Goal: Find contact information: Find contact information

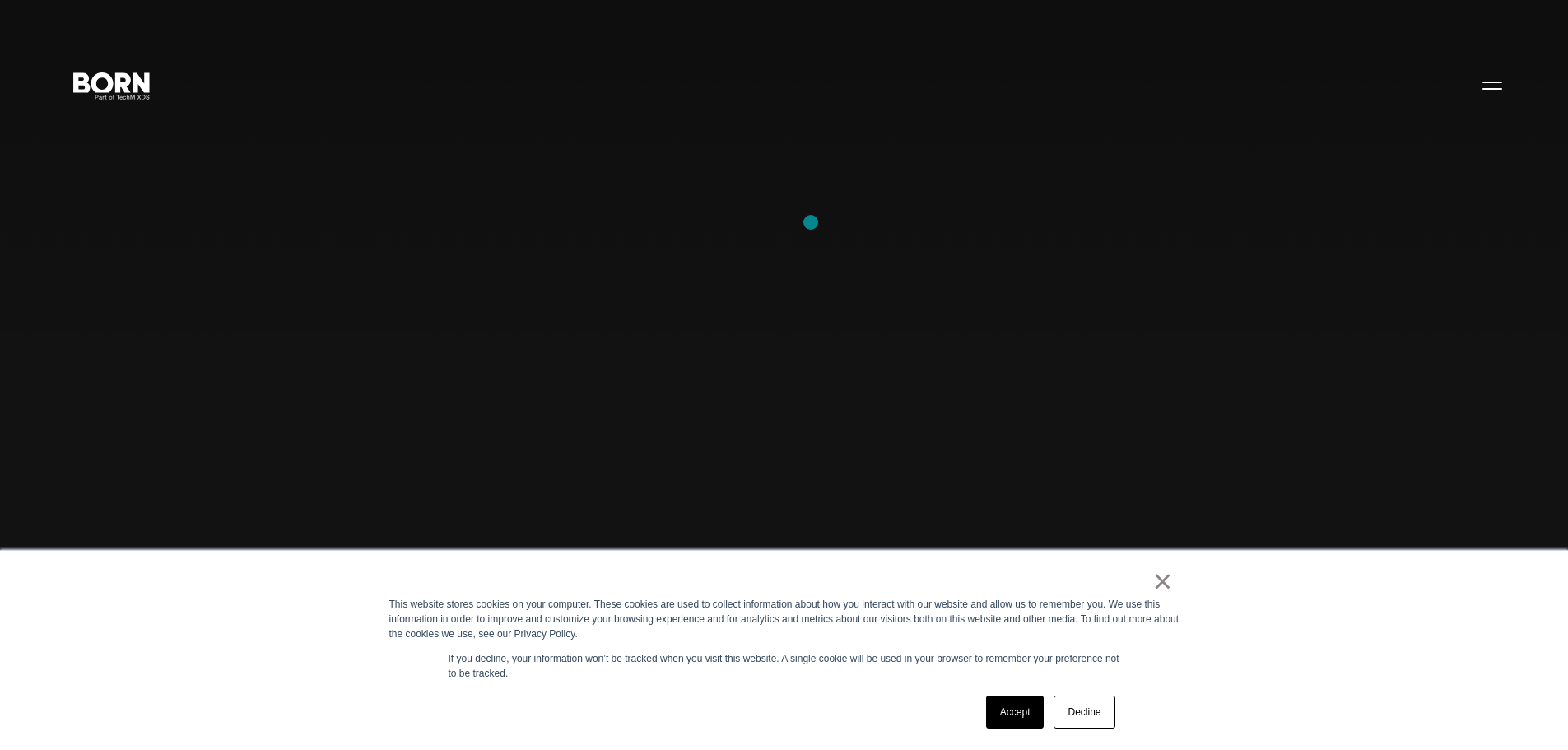
scroll to position [494, 0]
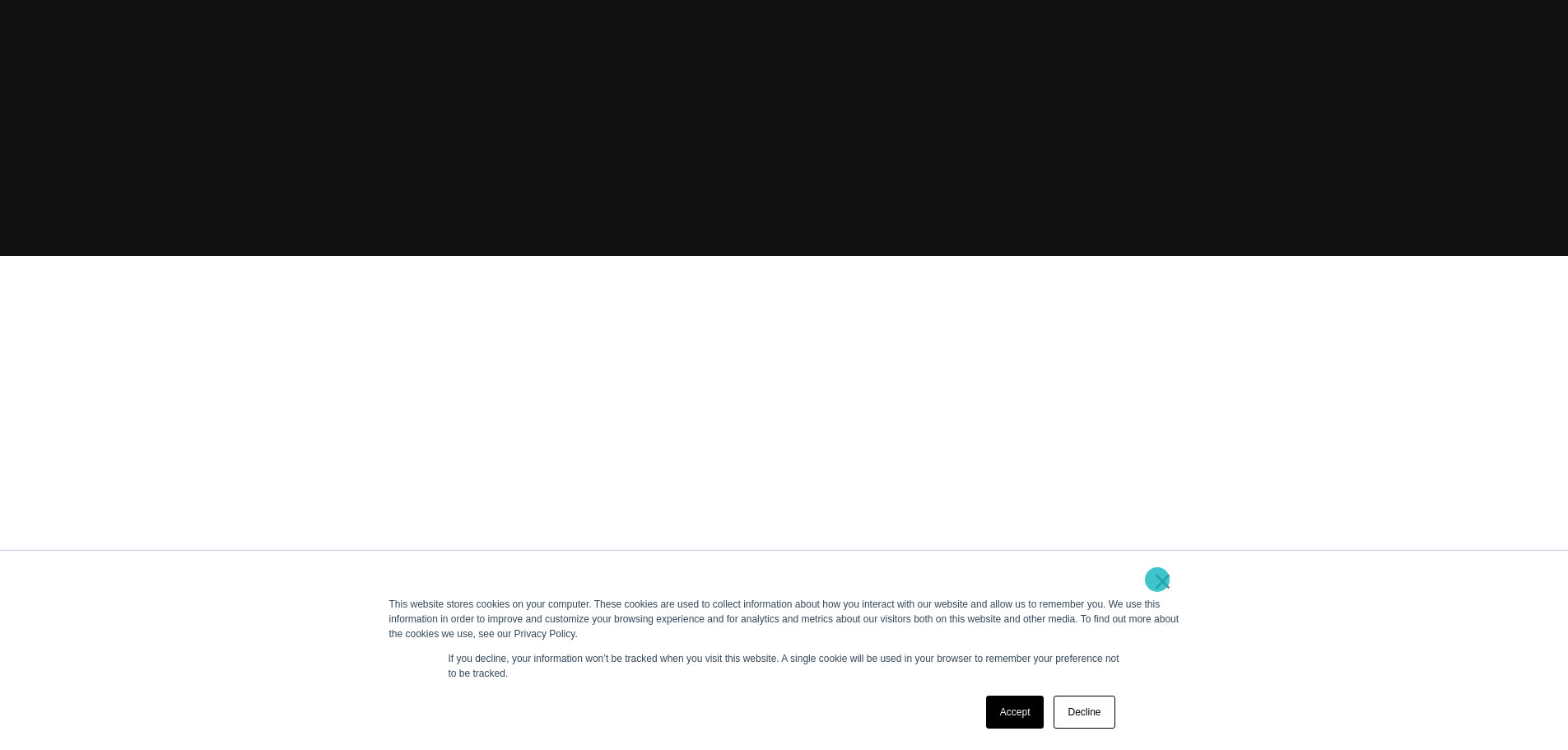
click at [1160, 580] on link "×" at bounding box center [1163, 581] width 20 height 14
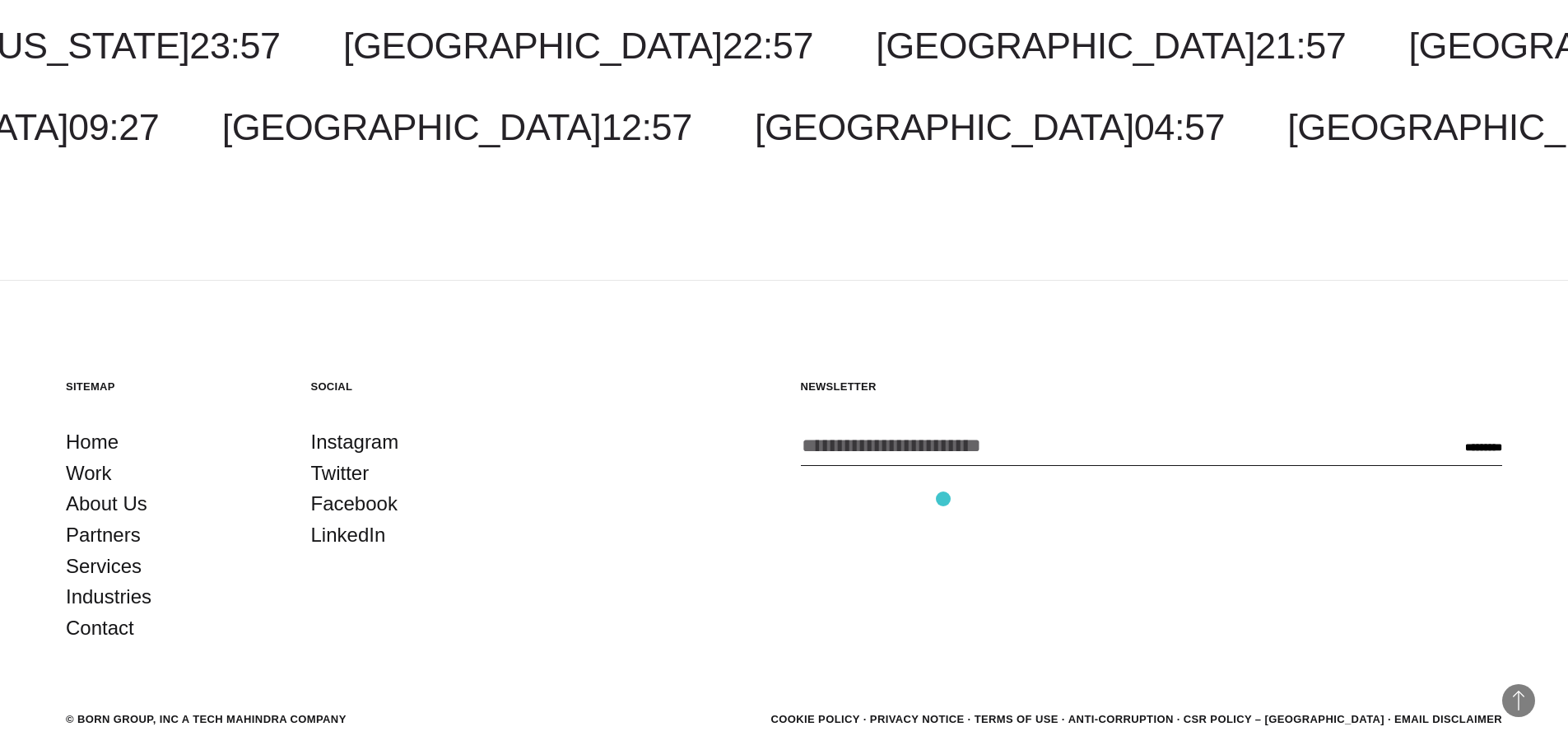
scroll to position [5112, 0]
click at [111, 639] on link "Contact" at bounding box center [100, 628] width 68 height 32
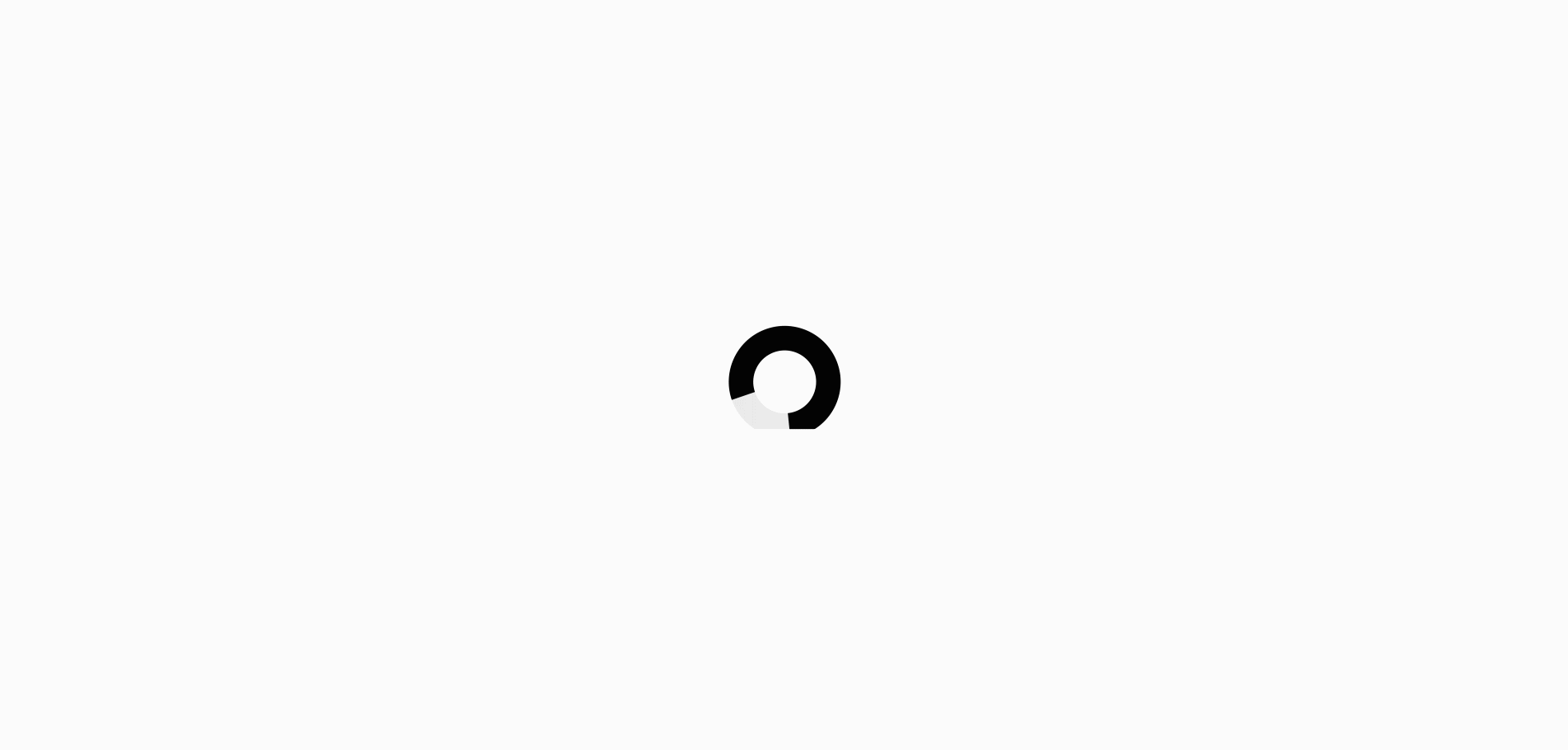
scroll to position [1150, 0]
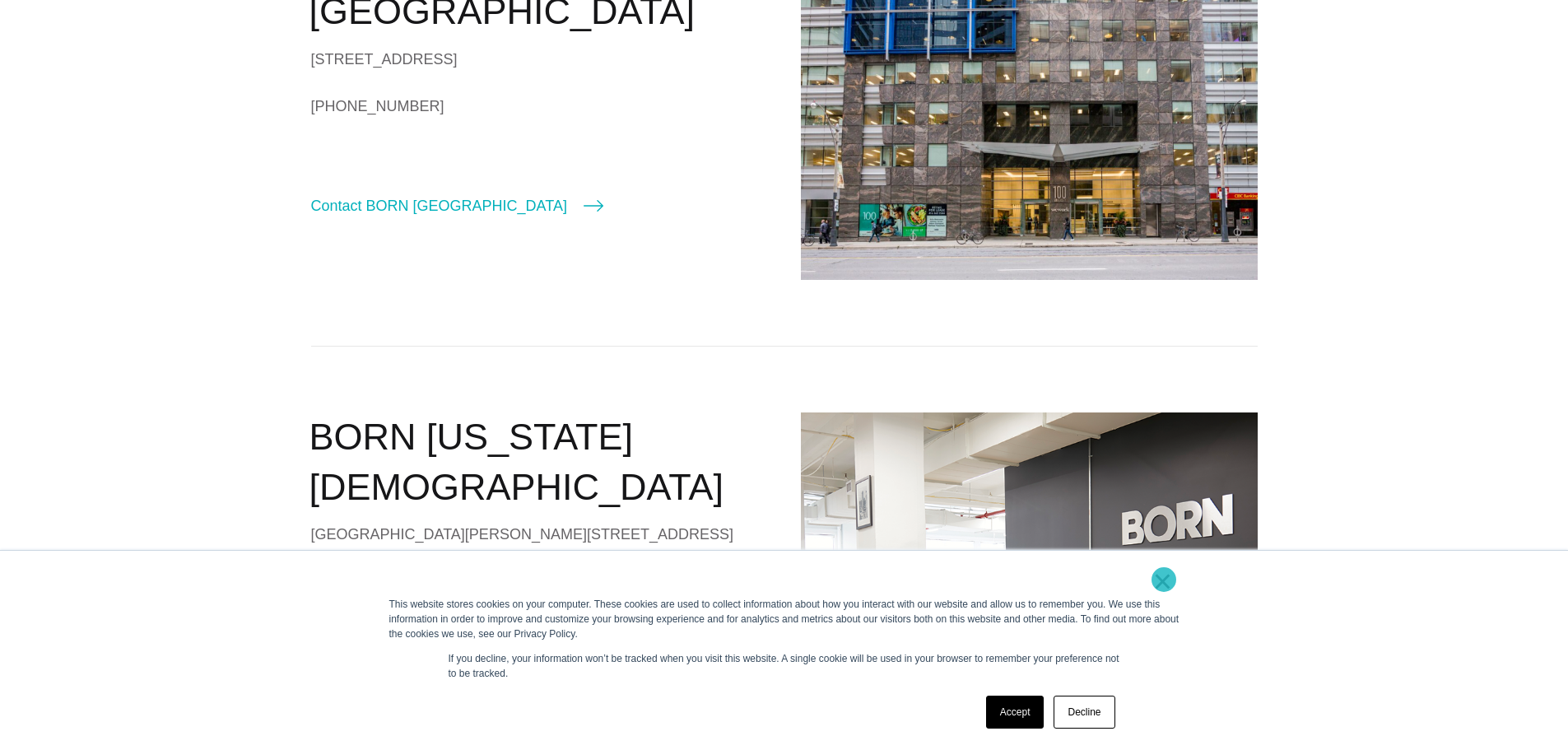
drag, startPoint x: 861, startPoint y: 74, endPoint x: 1164, endPoint y: 580, distance: 589.8
click at [1164, 580] on link "×" at bounding box center [1163, 581] width 20 height 14
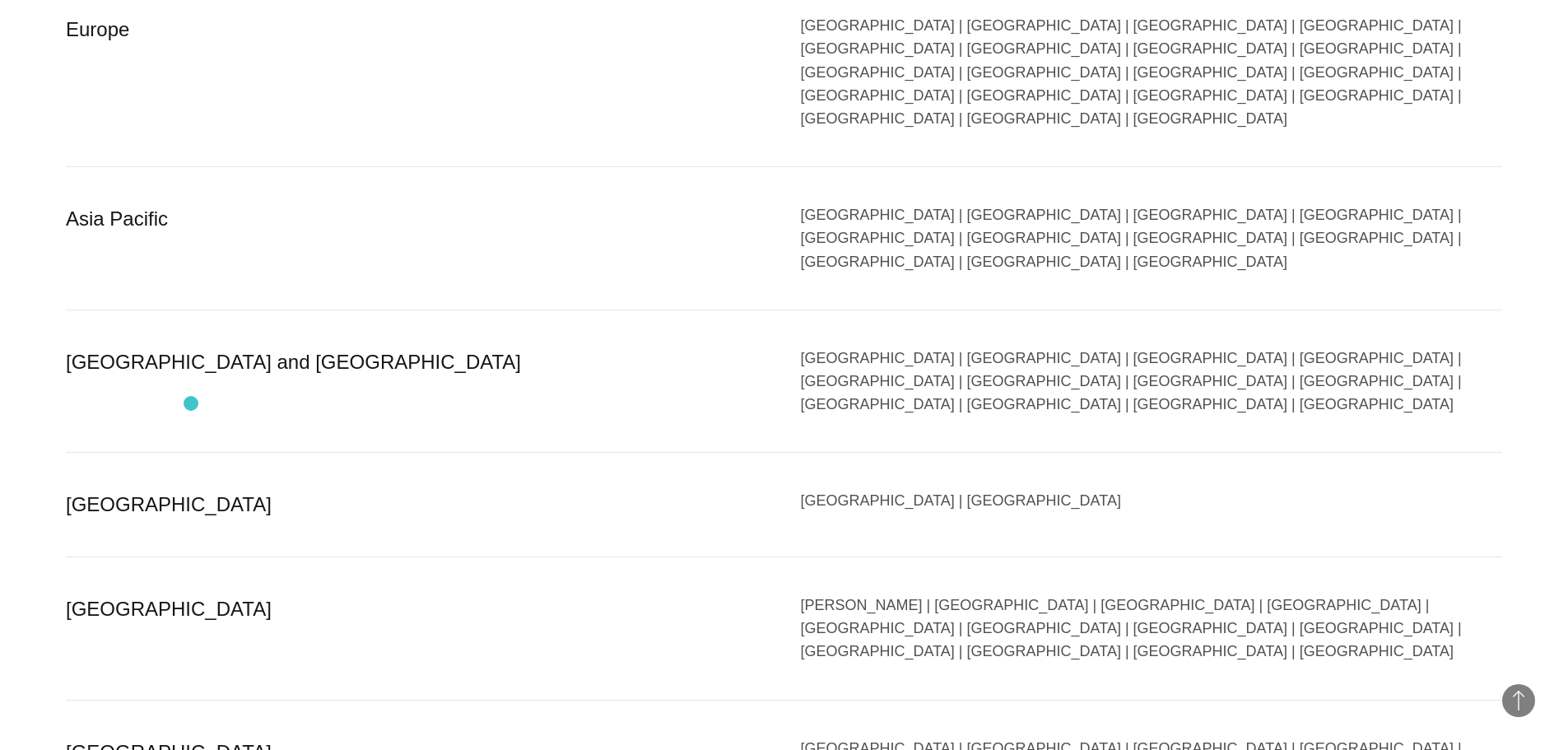
scroll to position [3110, 0]
click at [117, 488] on div "Australia" at bounding box center [417, 503] width 702 height 32
click at [108, 488] on div "Australia" at bounding box center [417, 503] width 702 height 32
click at [833, 488] on div "Australia | New Zealand" at bounding box center [1152, 503] width 702 height 32
drag, startPoint x: 833, startPoint y: 385, endPoint x: 943, endPoint y: 391, distance: 110.2
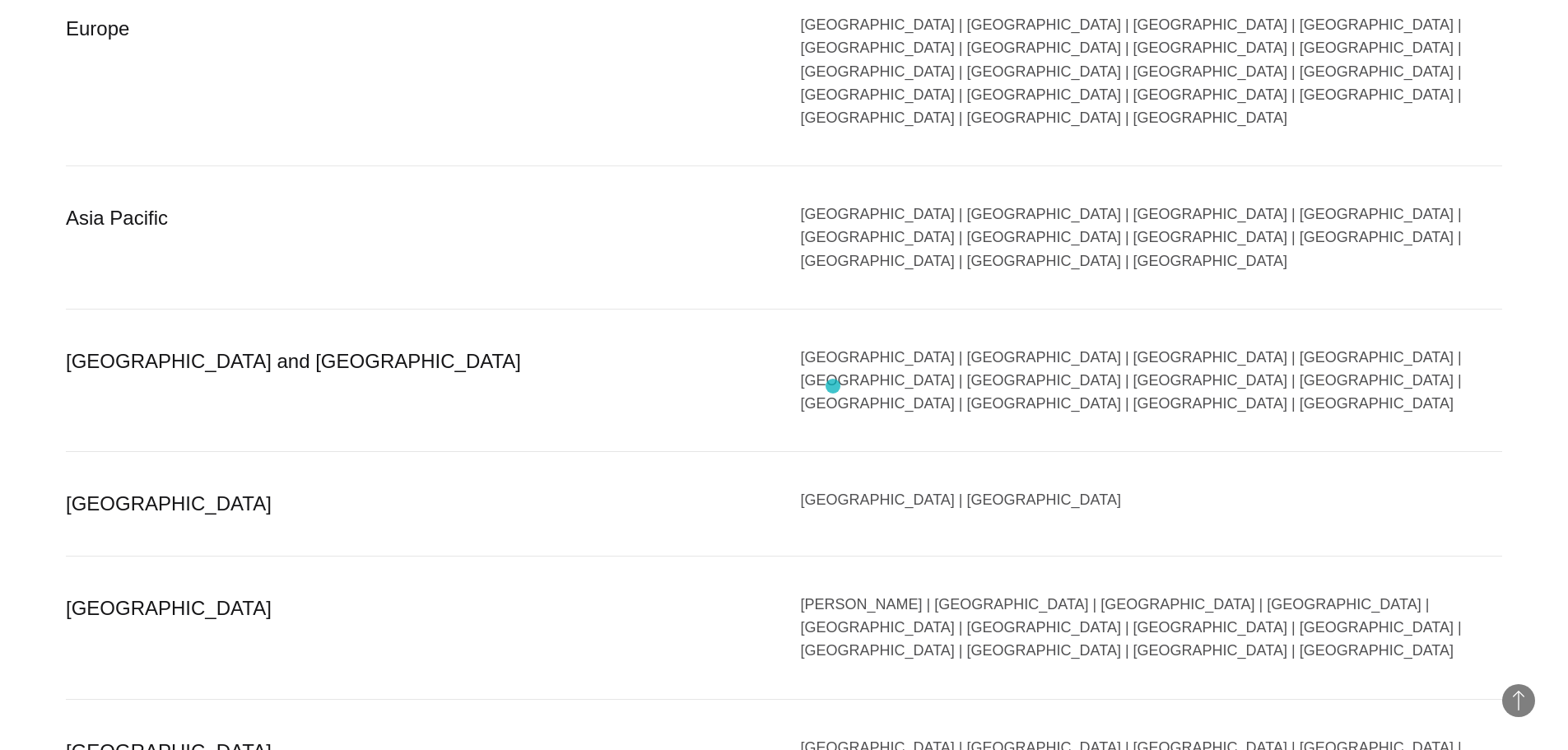
click at [861, 488] on div "Australia | New Zealand" at bounding box center [1152, 503] width 702 height 32
drag, startPoint x: 994, startPoint y: 391, endPoint x: 981, endPoint y: 390, distance: 13.0
click at [992, 488] on div "Australia | New Zealand" at bounding box center [1152, 503] width 702 height 32
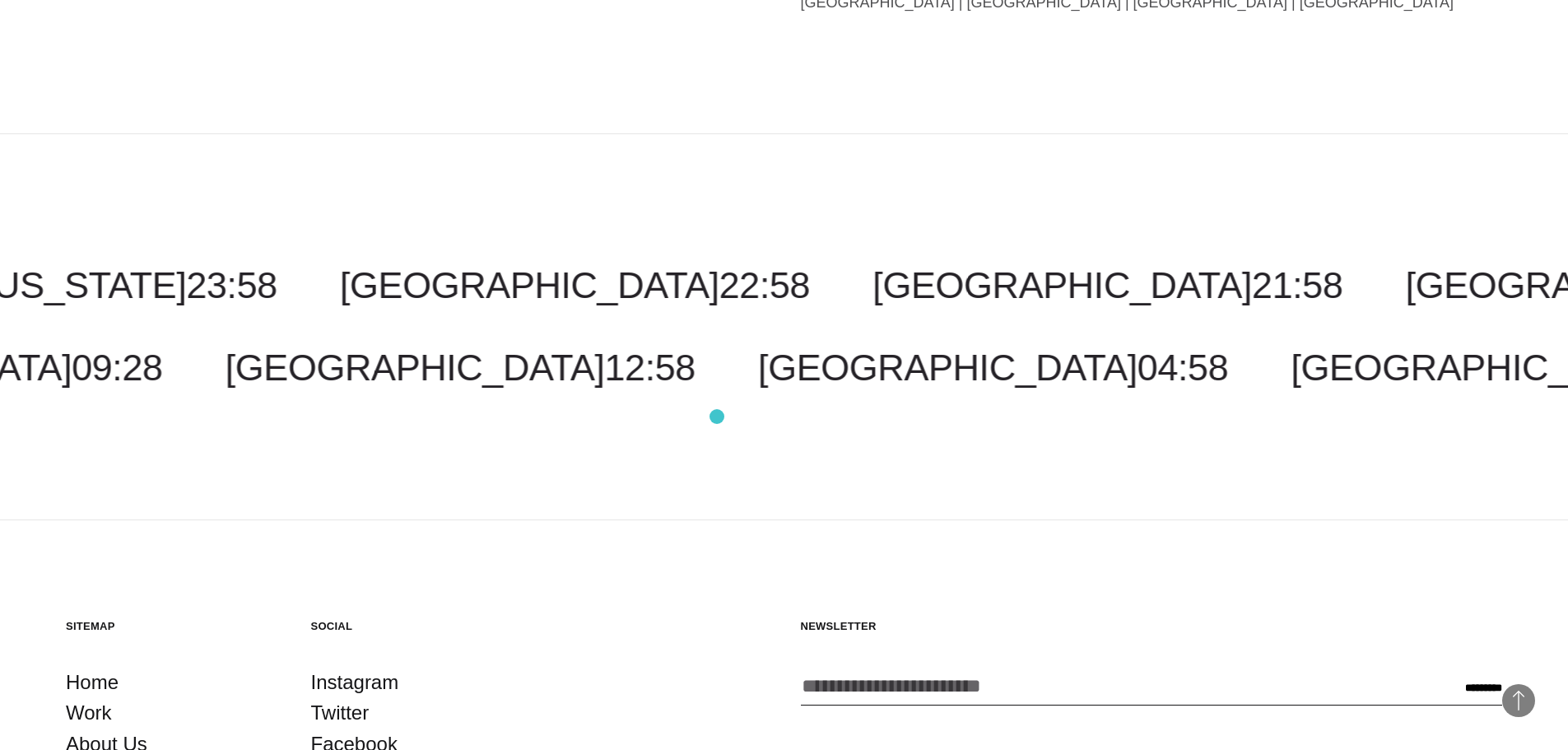
scroll to position [4162, 0]
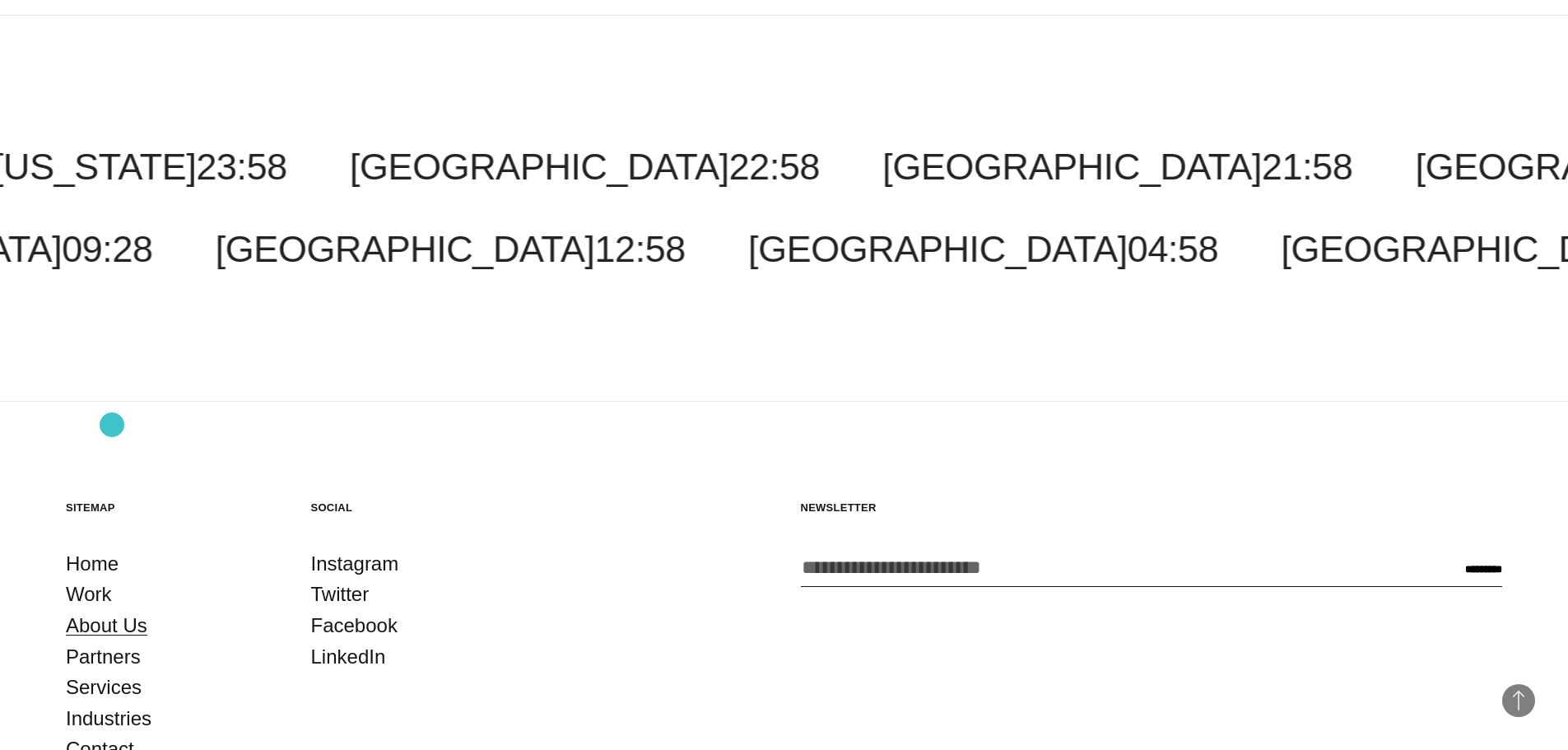
click at [112, 610] on link "About Us" at bounding box center [106, 626] width 82 height 32
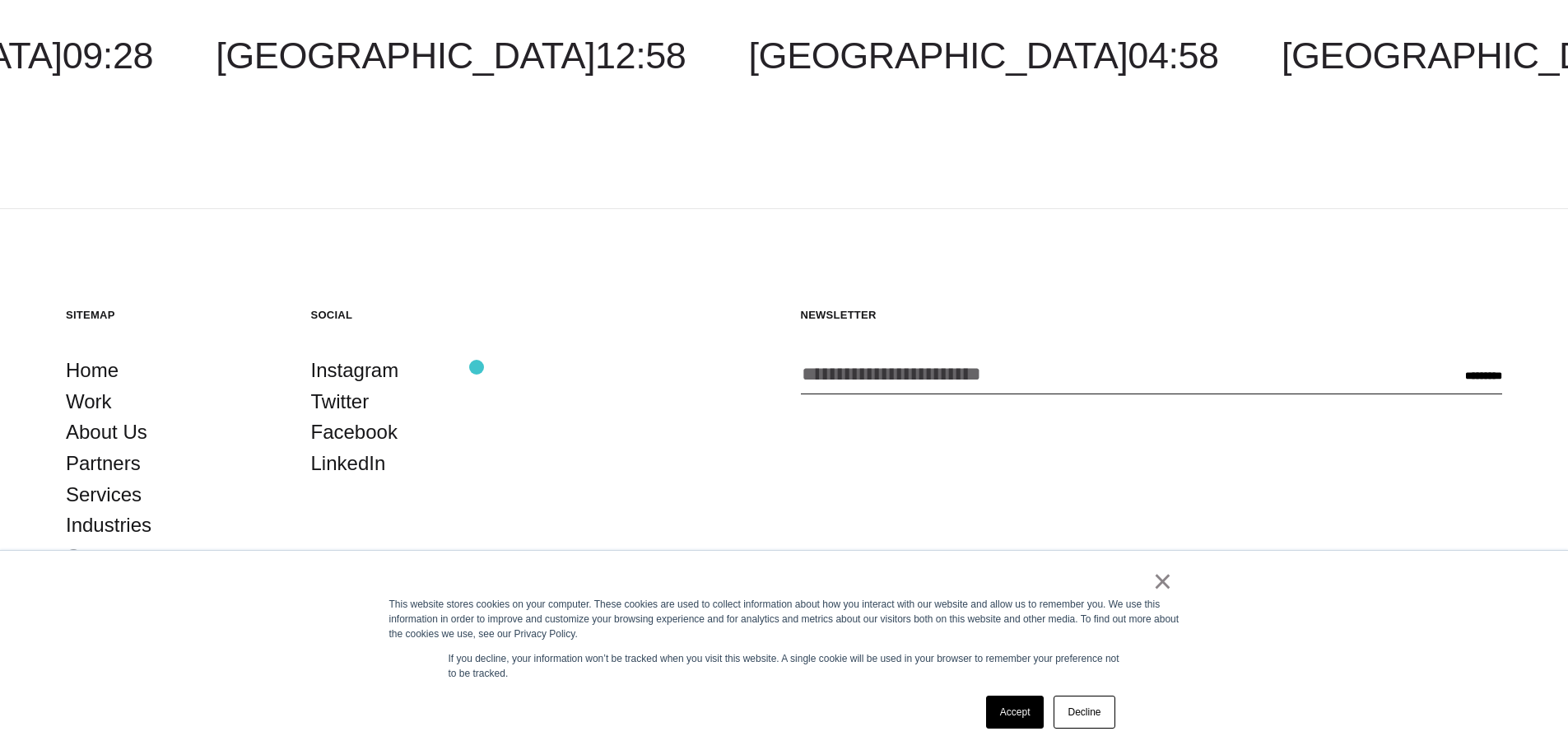
scroll to position [6239, 0]
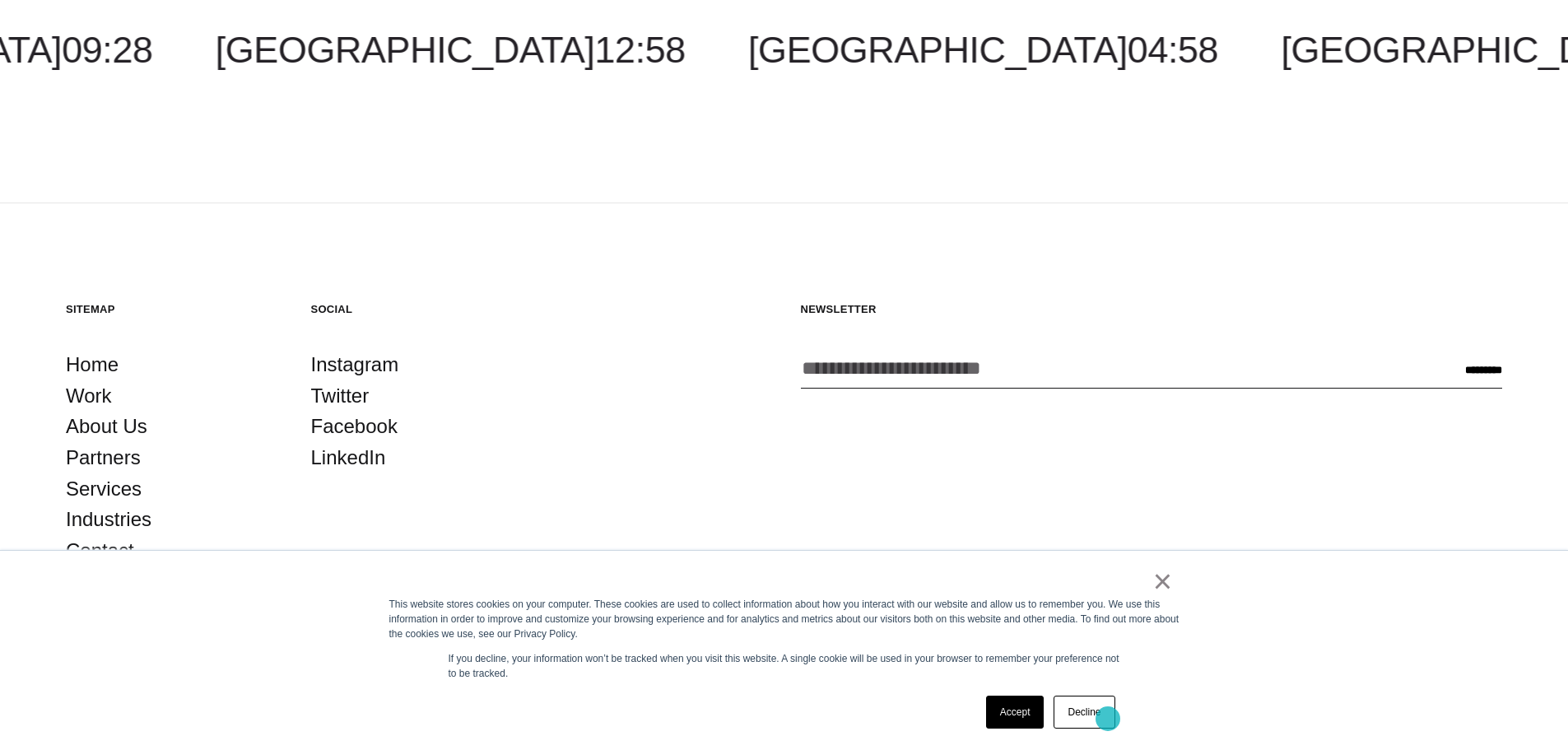
click at [1095, 715] on link "Decline" at bounding box center [1085, 712] width 61 height 33
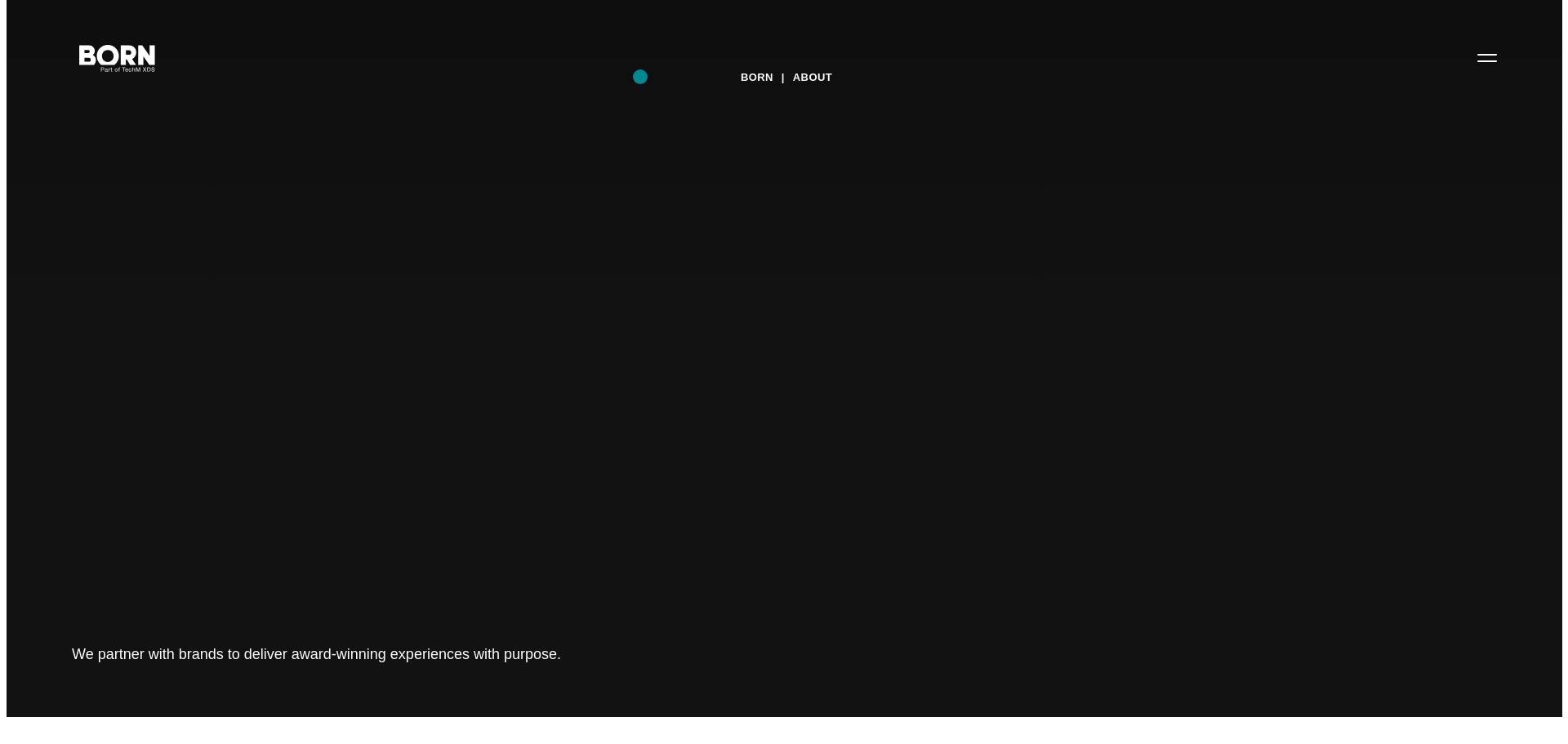
scroll to position [26, 0]
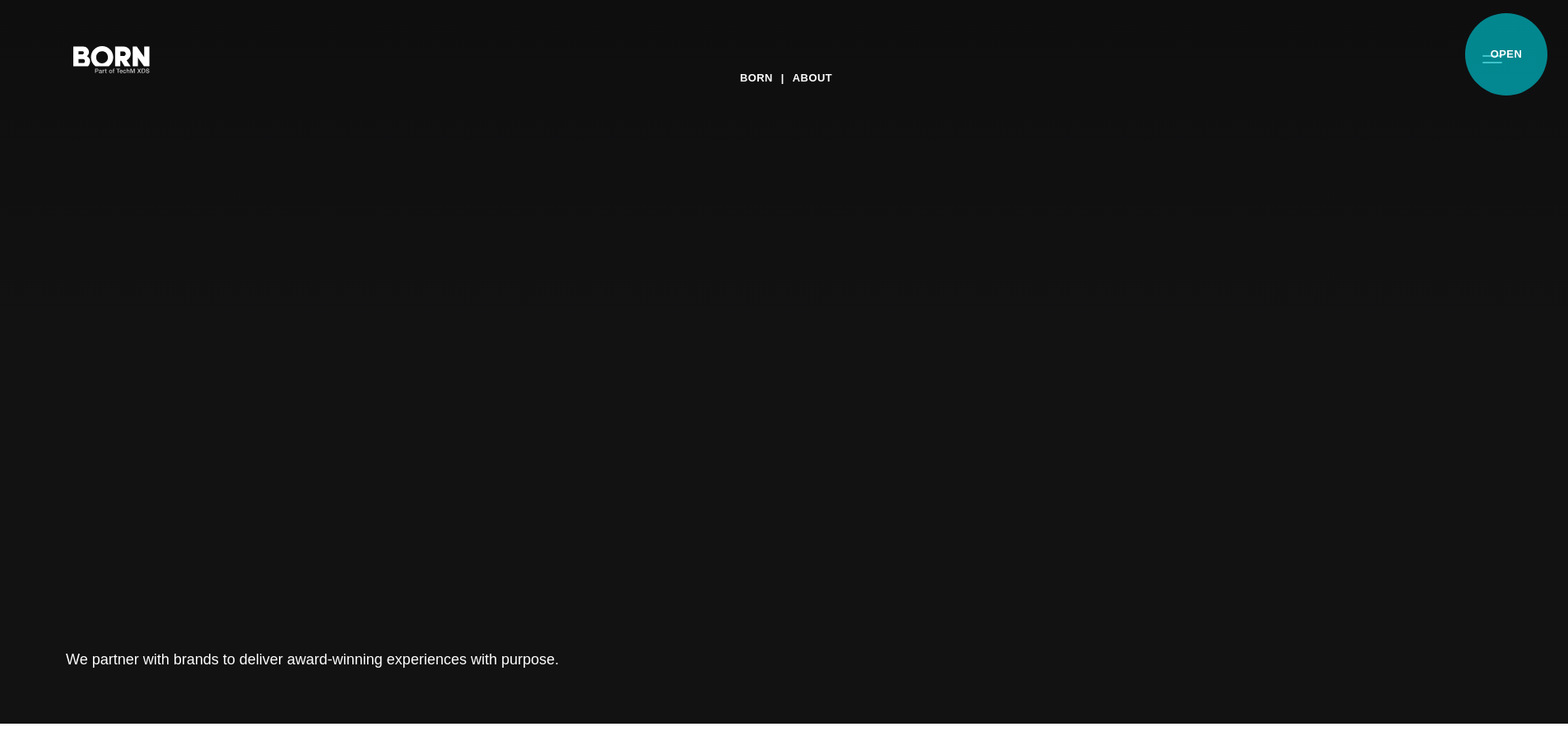
click at [1507, 54] on button "Primary Menu" at bounding box center [1492, 59] width 40 height 34
